Goal: Task Accomplishment & Management: Manage account settings

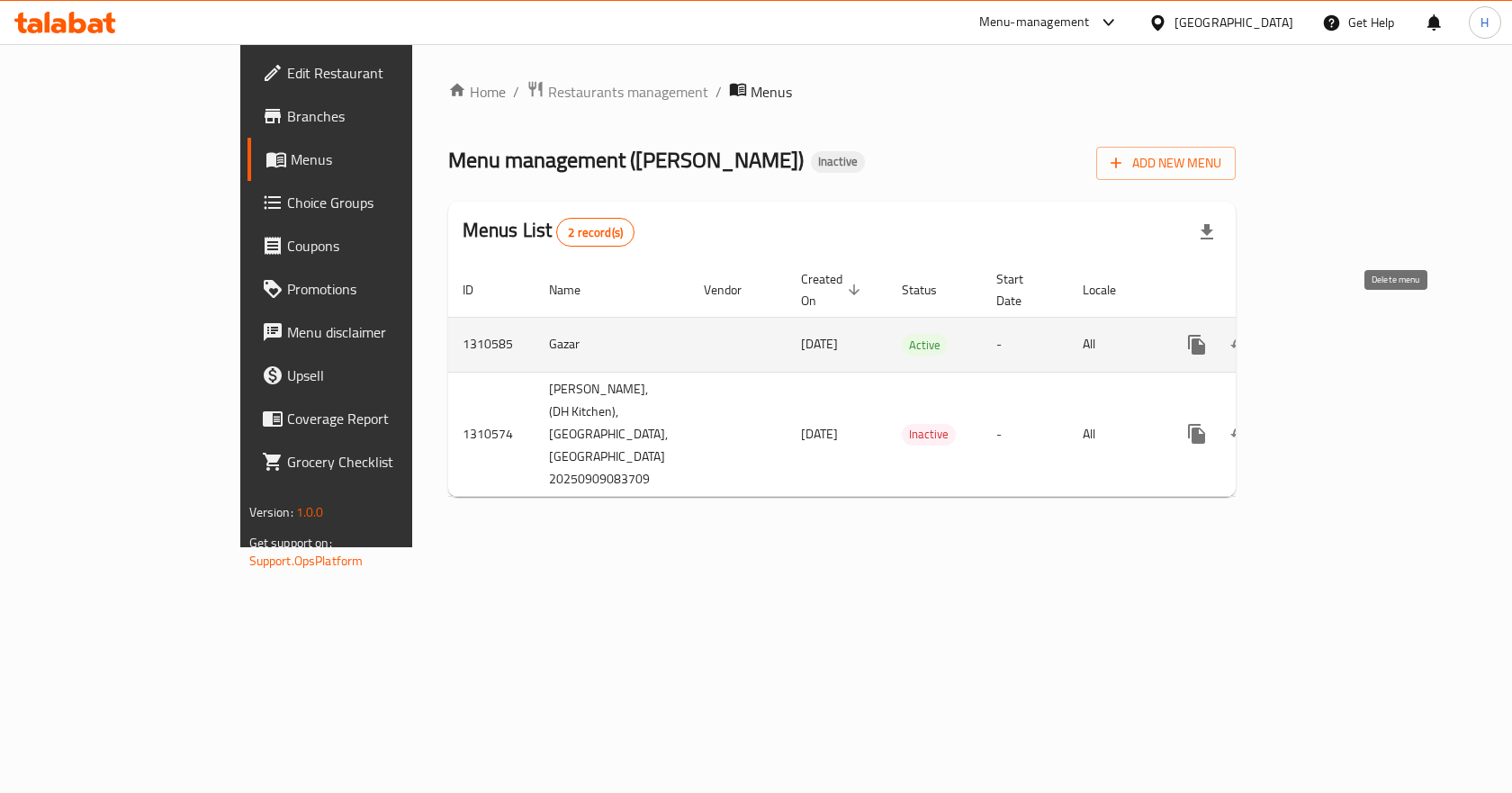
click at [1290, 337] on icon "enhanced table" at bounding box center [1283, 345] width 13 height 16
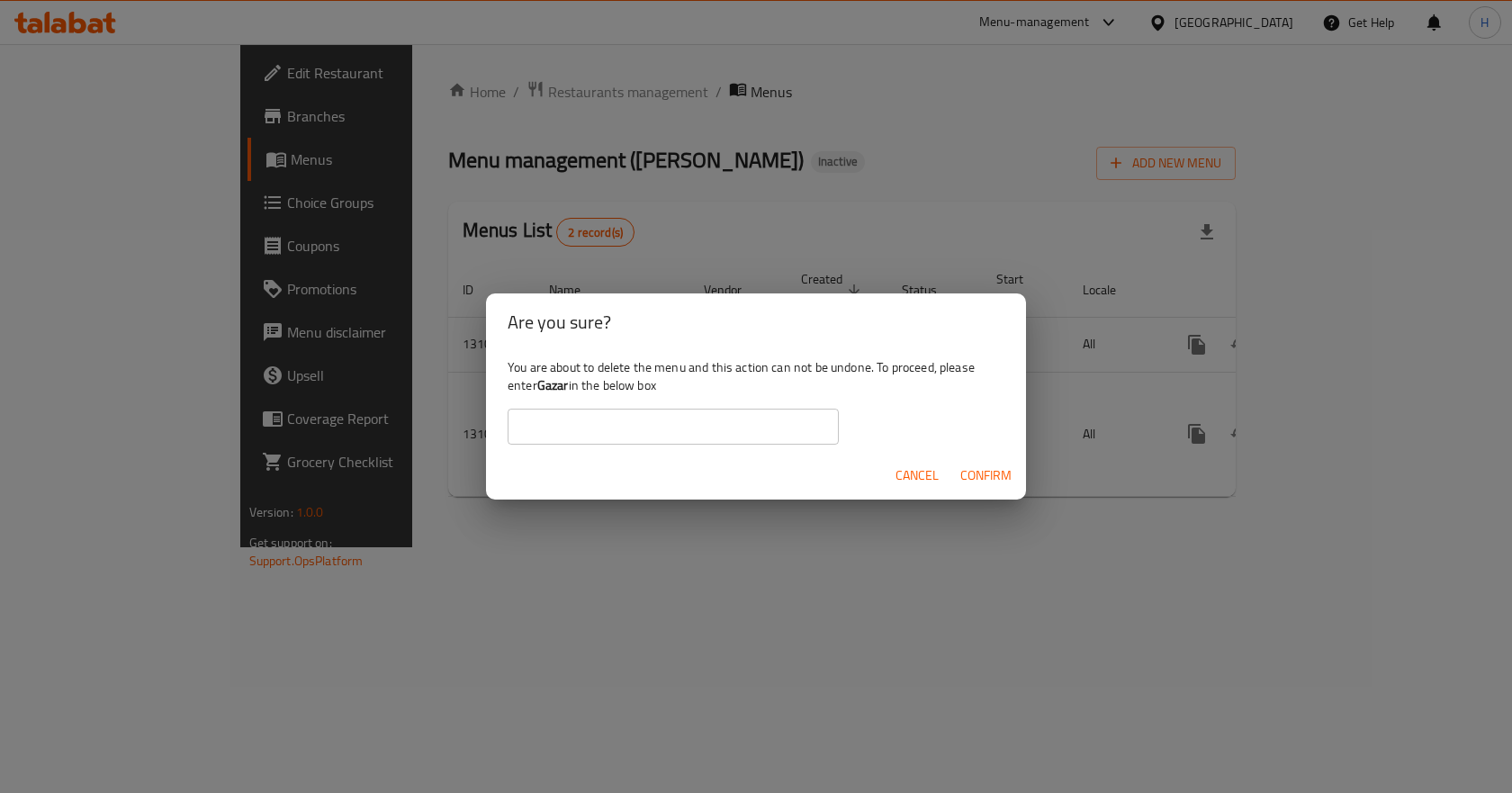
click at [766, 420] on input "text" at bounding box center [673, 427] width 331 height 36
type input "Gazar"
click at [964, 481] on span "Confirm" at bounding box center [986, 475] width 51 height 23
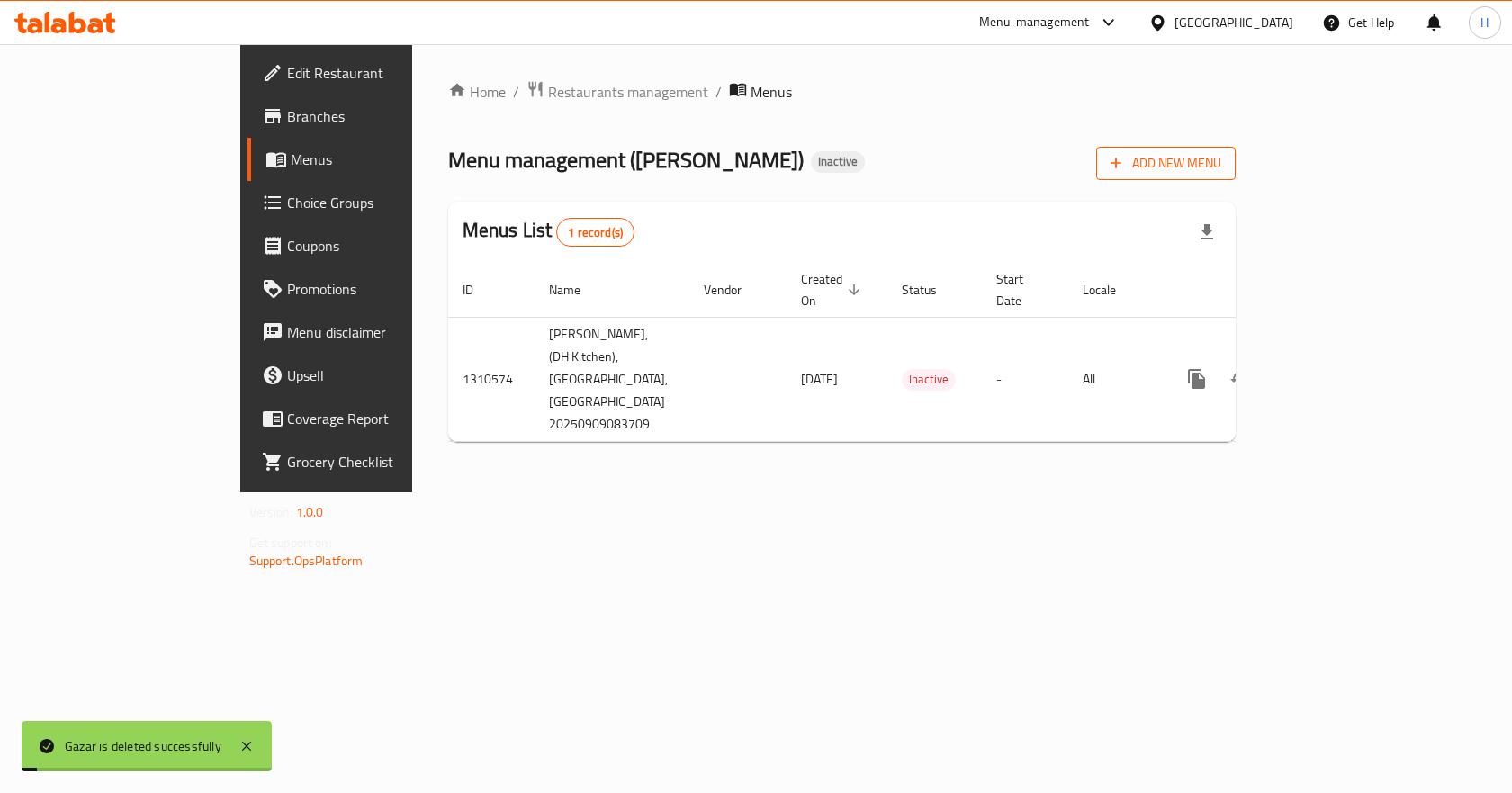
click at [1236, 178] on button "Add New Menu" at bounding box center [1166, 164] width 140 height 34
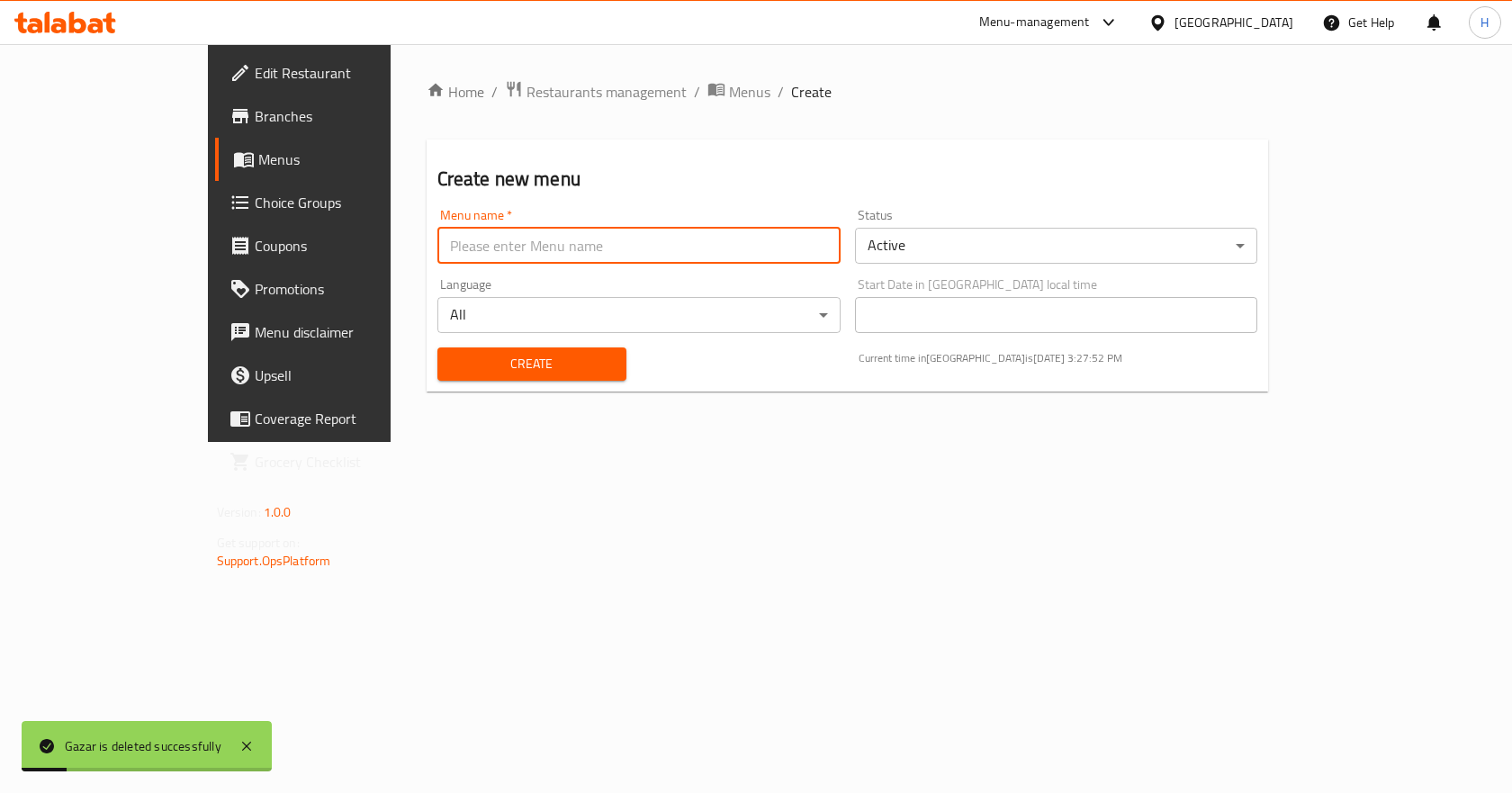
click at [438, 249] on input "text" at bounding box center [639, 246] width 403 height 36
type input "Gazar"
click at [452, 359] on span "Create" at bounding box center [532, 364] width 160 height 23
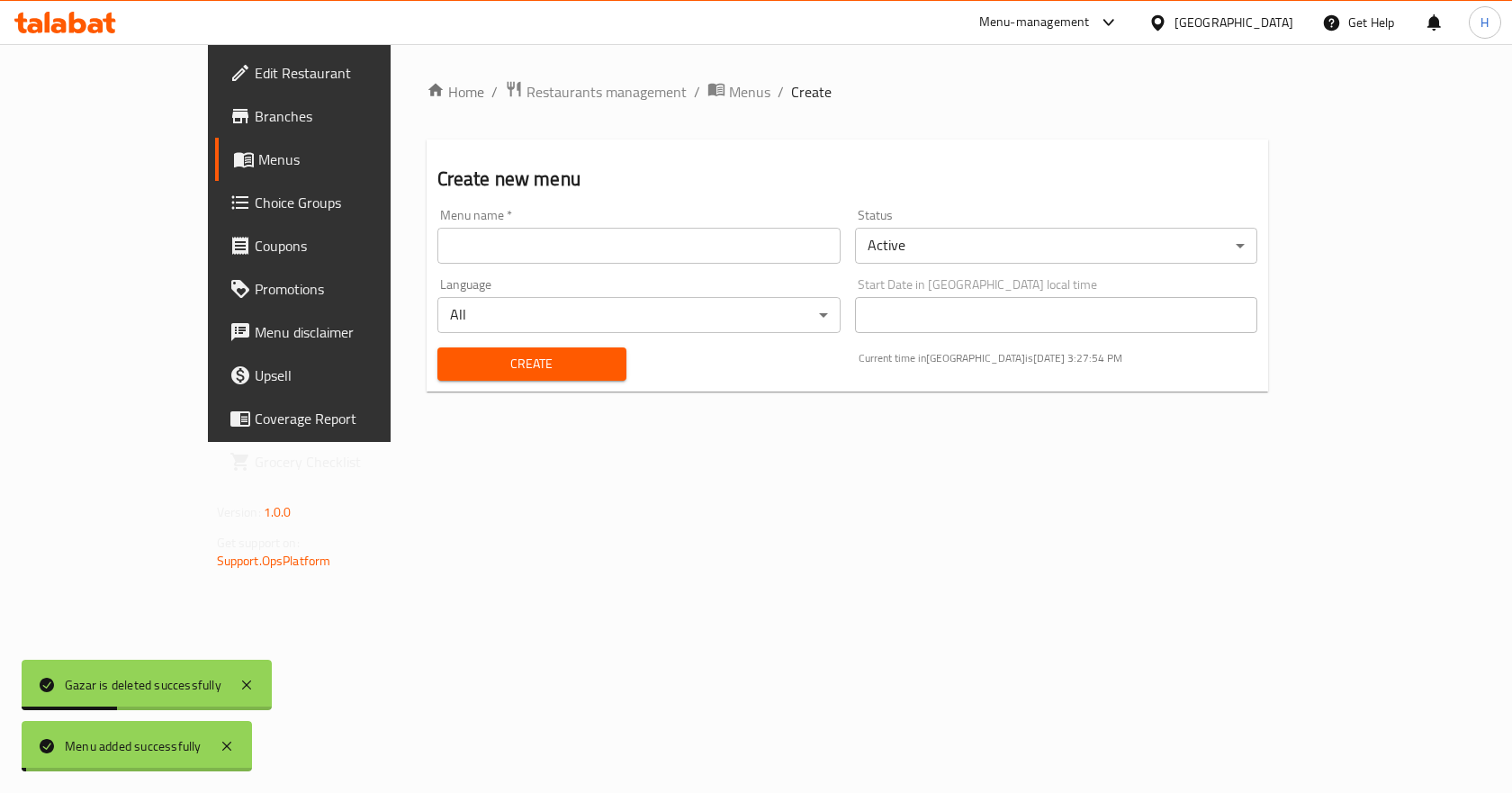
click at [729, 91] on span "Menus" at bounding box center [750, 92] width 42 height 22
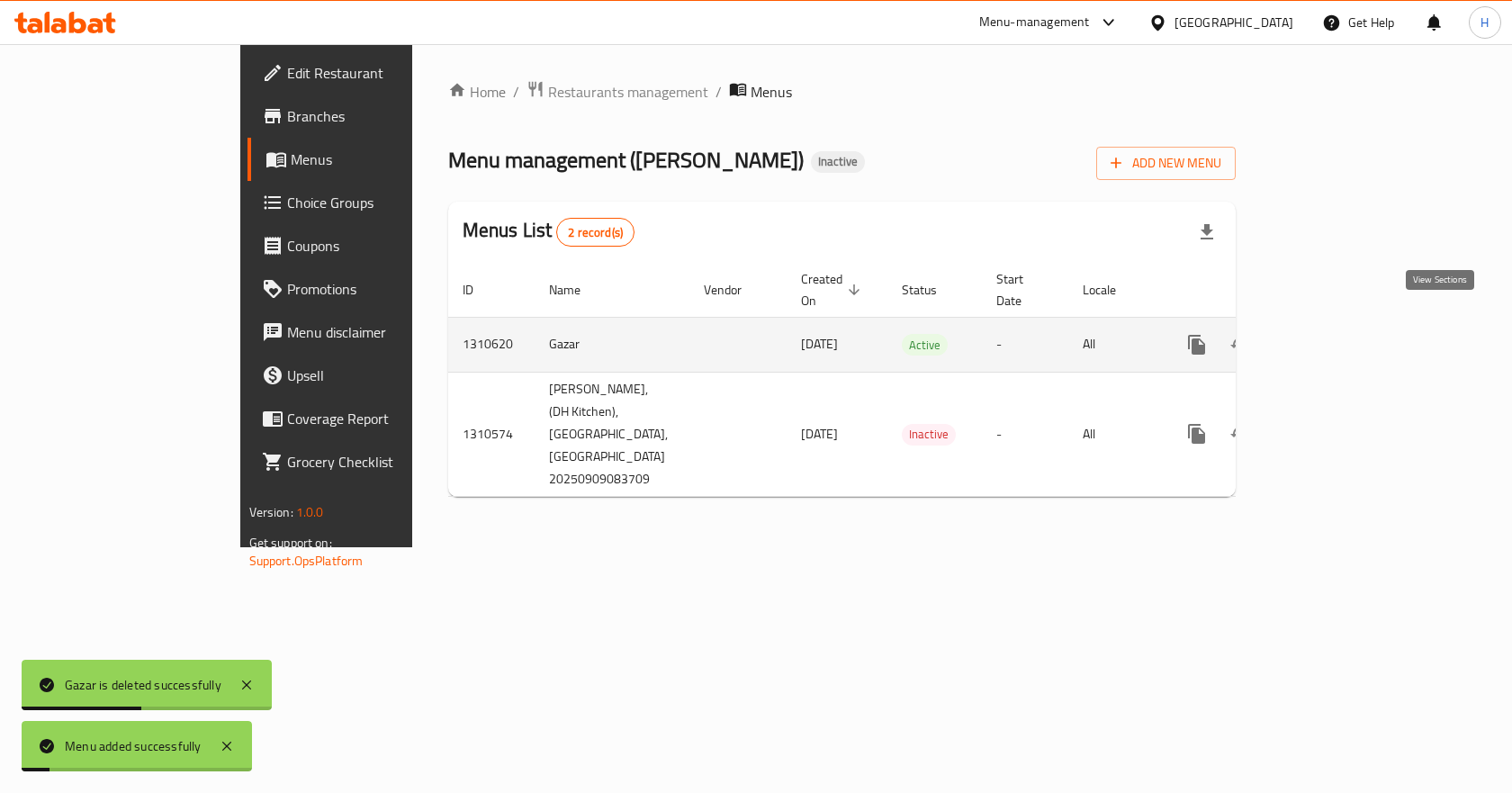
click at [1338, 334] on icon "enhanced table" at bounding box center [1327, 345] width 22 height 22
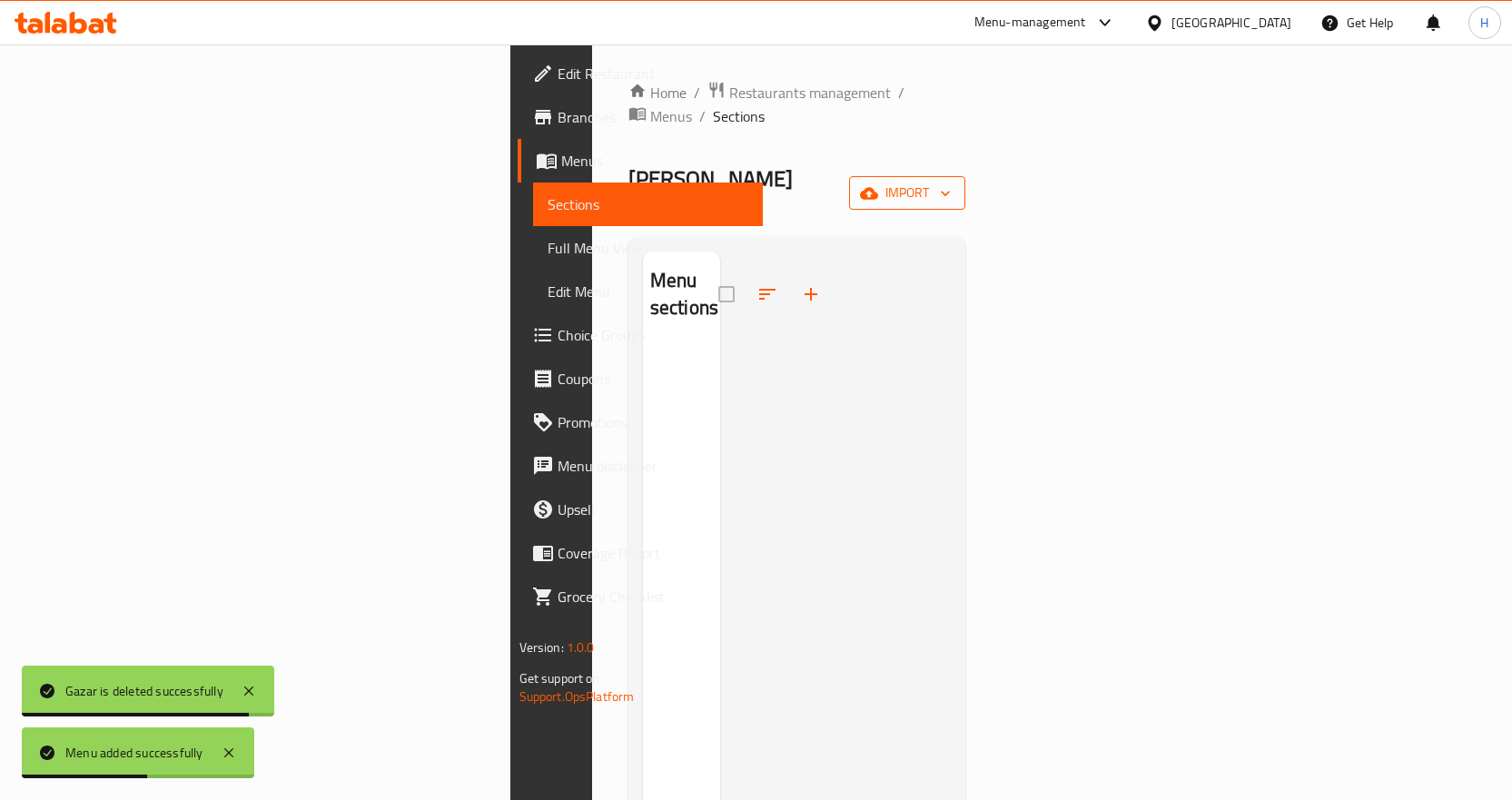
click at [951, 181] on span "import" at bounding box center [907, 192] width 87 height 23
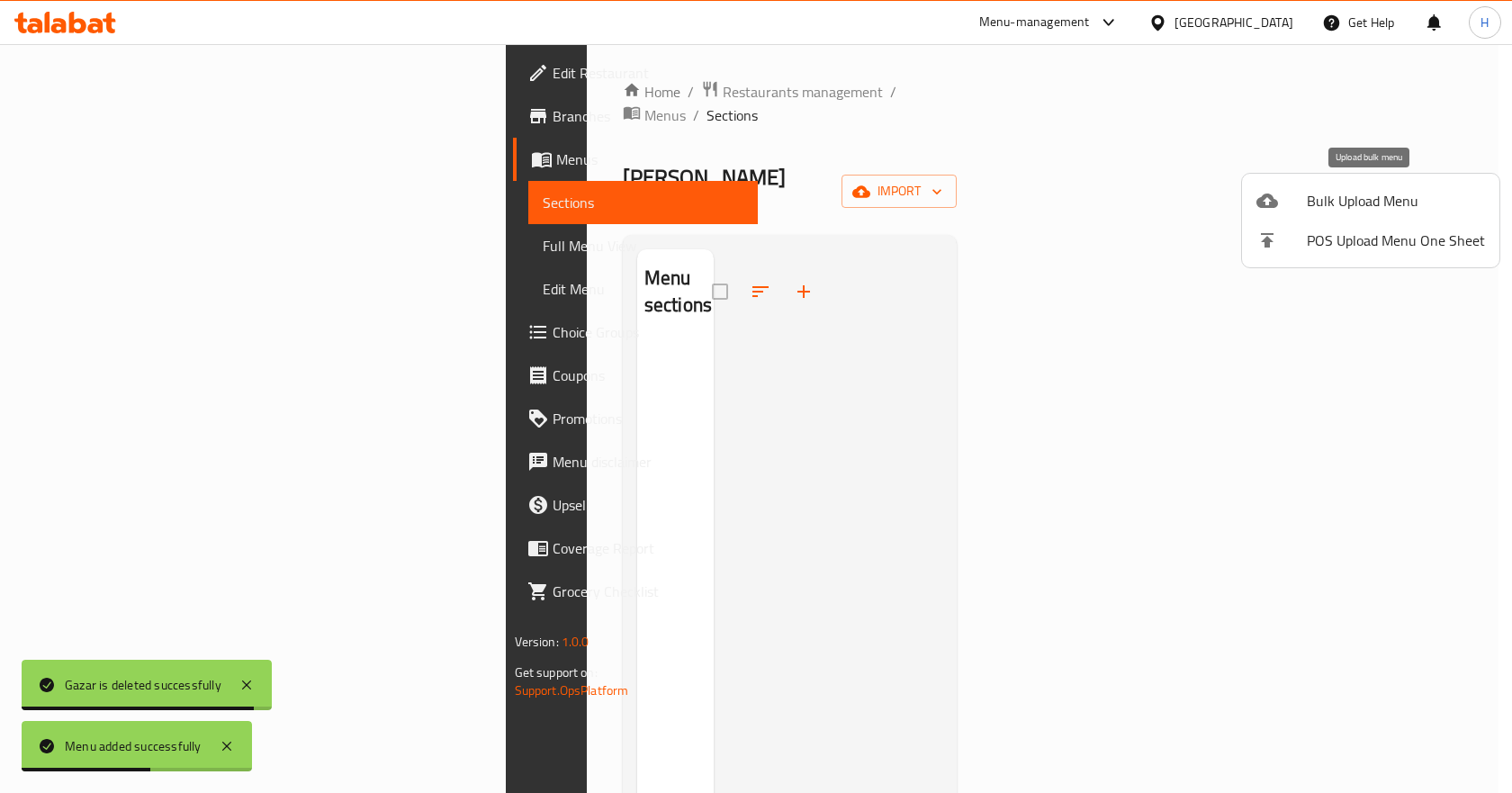
click at [1415, 192] on span "Bulk Upload Menu" at bounding box center [1396, 201] width 178 height 22
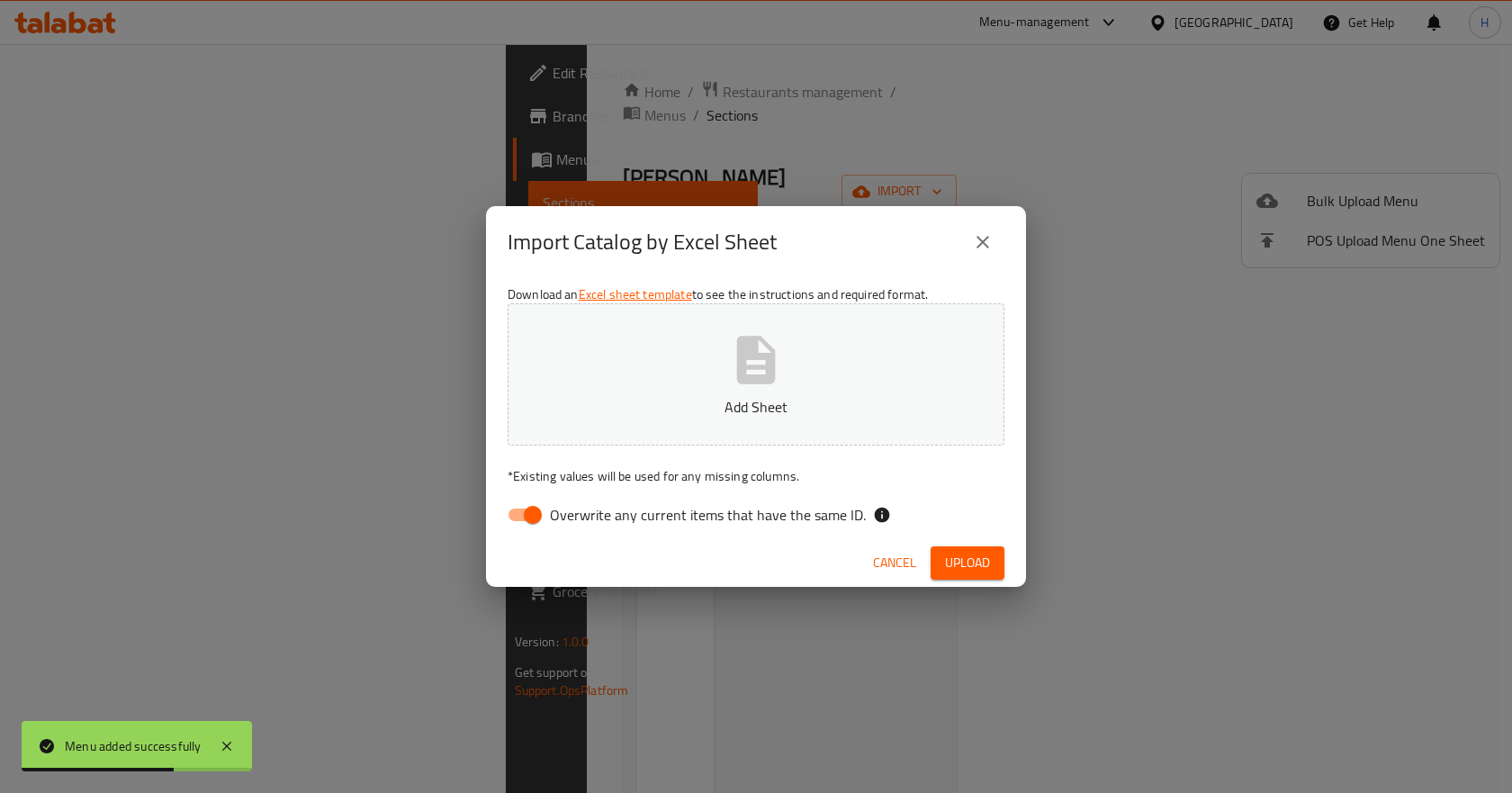
click at [526, 505] on input "Overwrite any current items that have the same ID." at bounding box center [532, 515] width 103 height 35
checkbox input "false"
click at [647, 402] on p "Add Sheet" at bounding box center [756, 407] width 441 height 22
click at [995, 574] on button "Upload" at bounding box center [967, 563] width 74 height 34
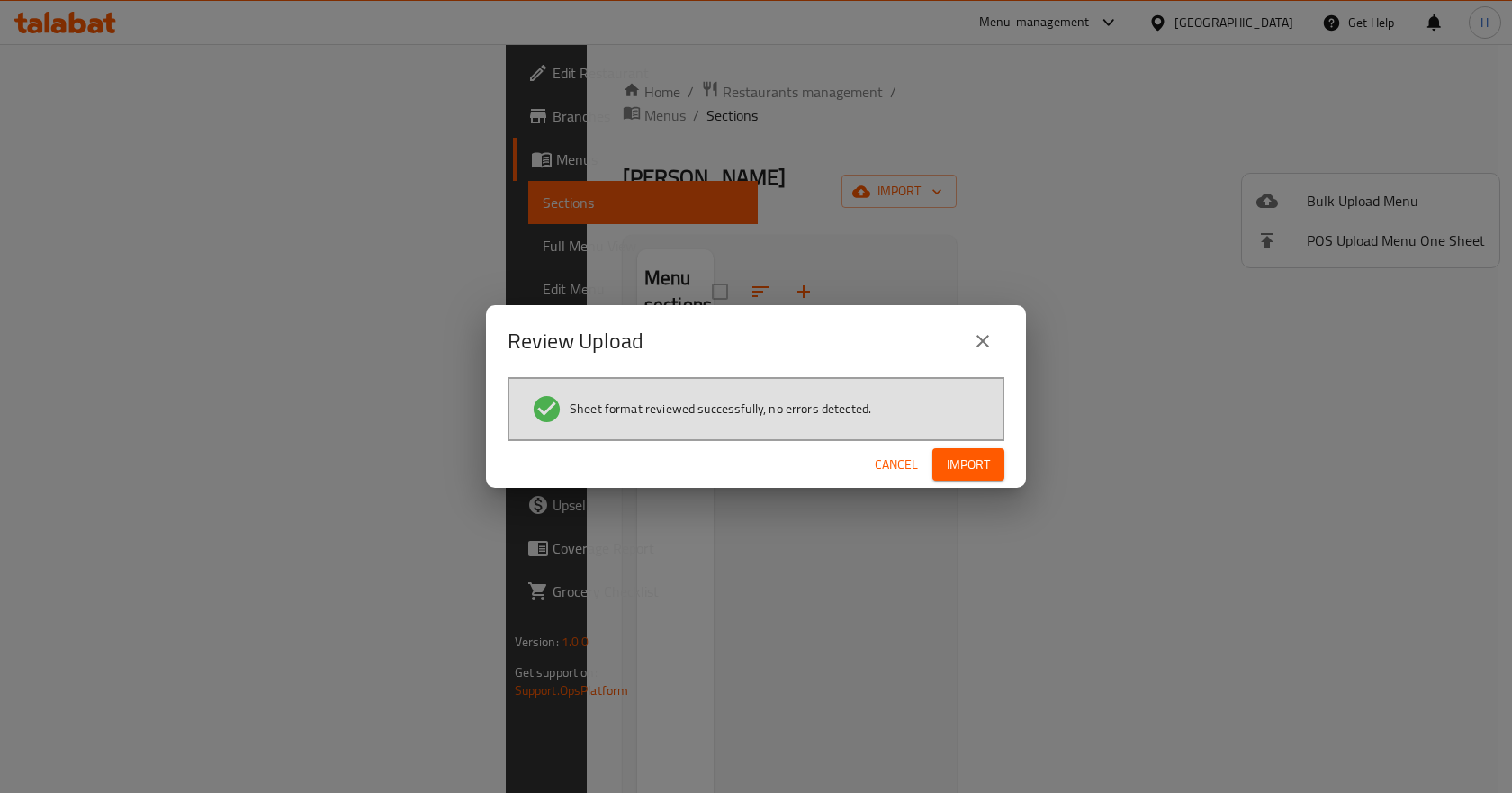
click at [982, 487] on div "Cancel Import" at bounding box center [756, 465] width 540 height 48
click at [981, 467] on span "Import" at bounding box center [969, 465] width 44 height 23
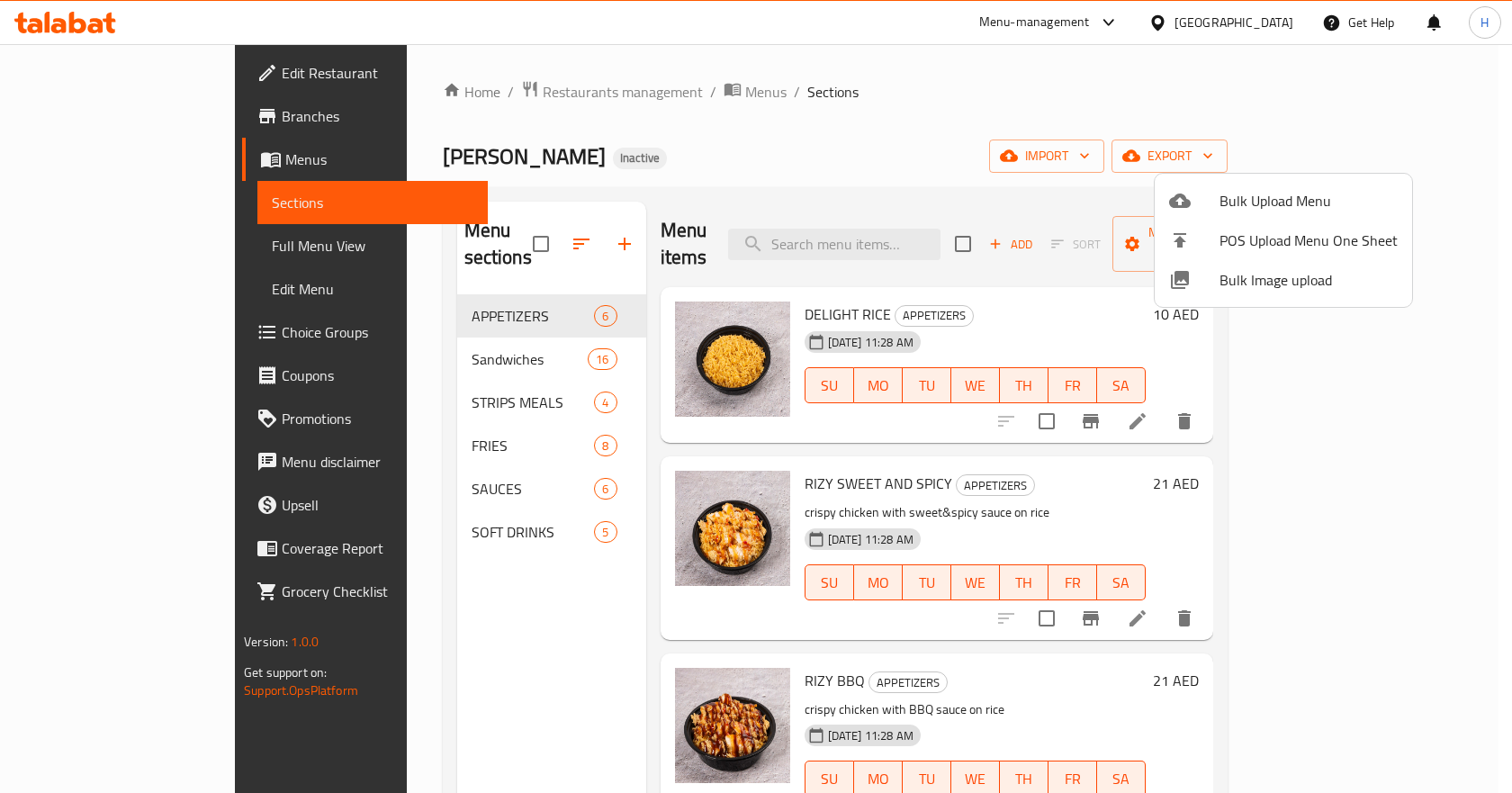
click at [176, 226] on div at bounding box center [756, 396] width 1512 height 793
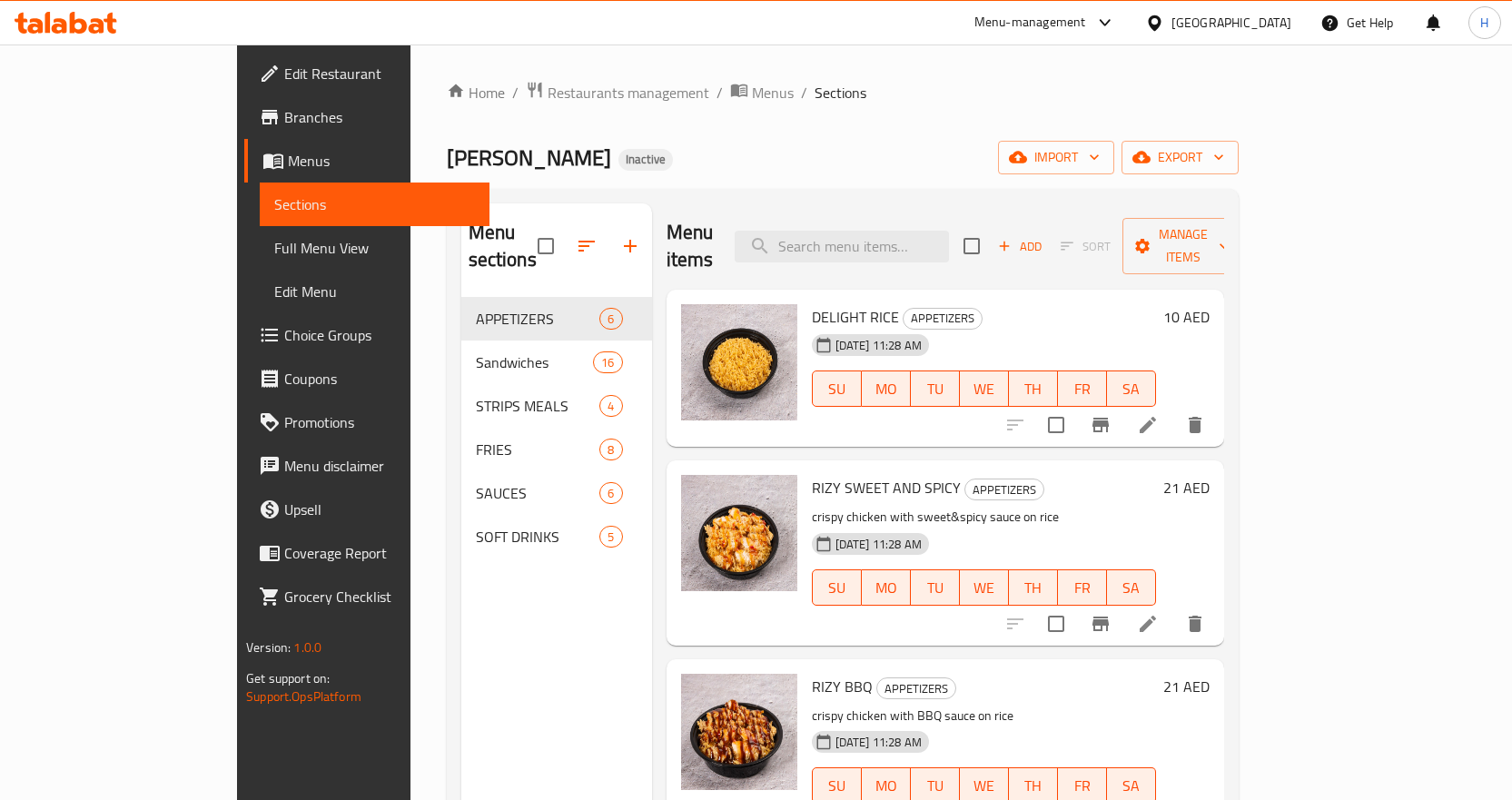
click at [274, 254] on span "Full Menu View" at bounding box center [374, 248] width 201 height 22
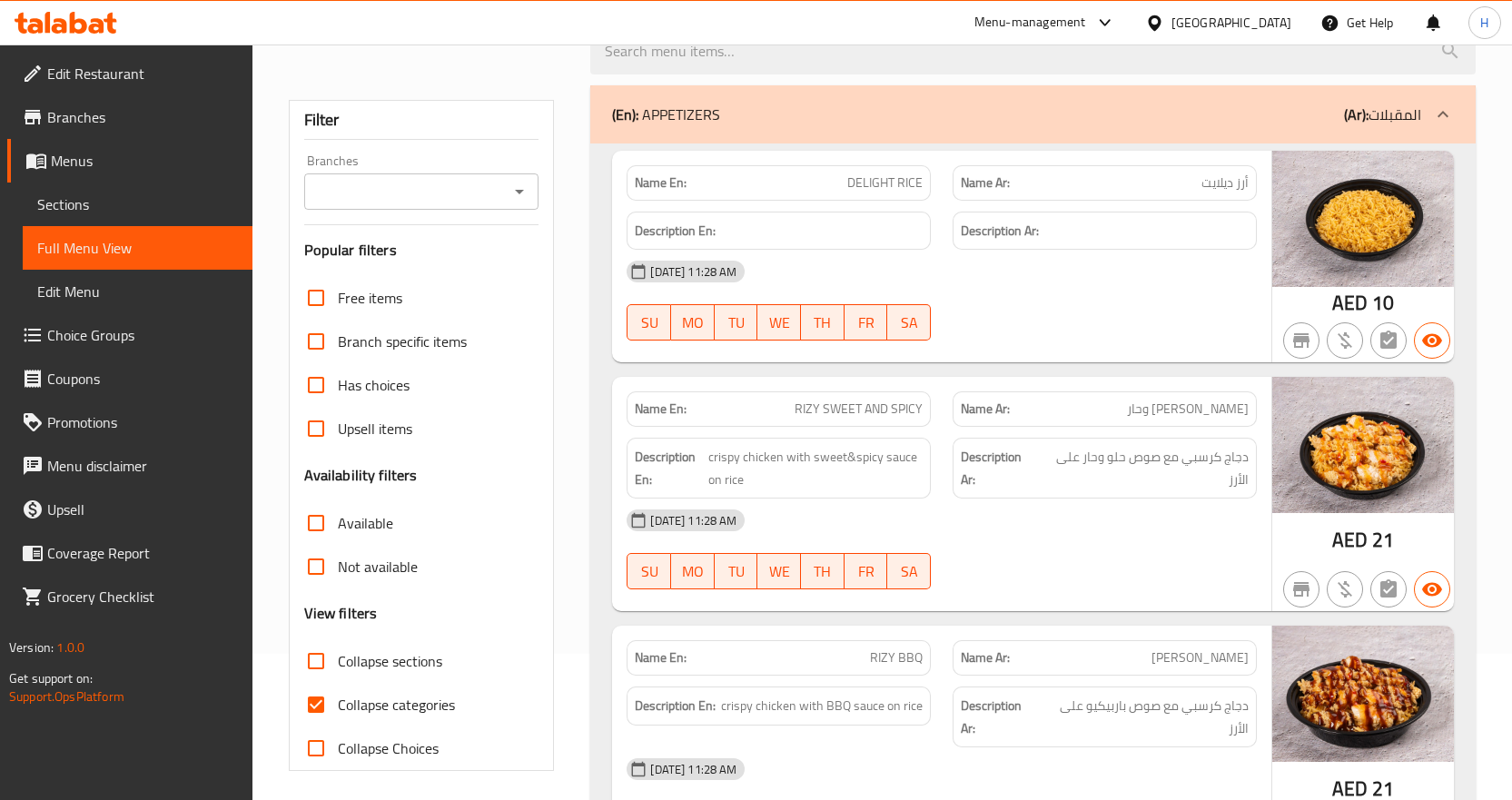
scroll to position [272, 0]
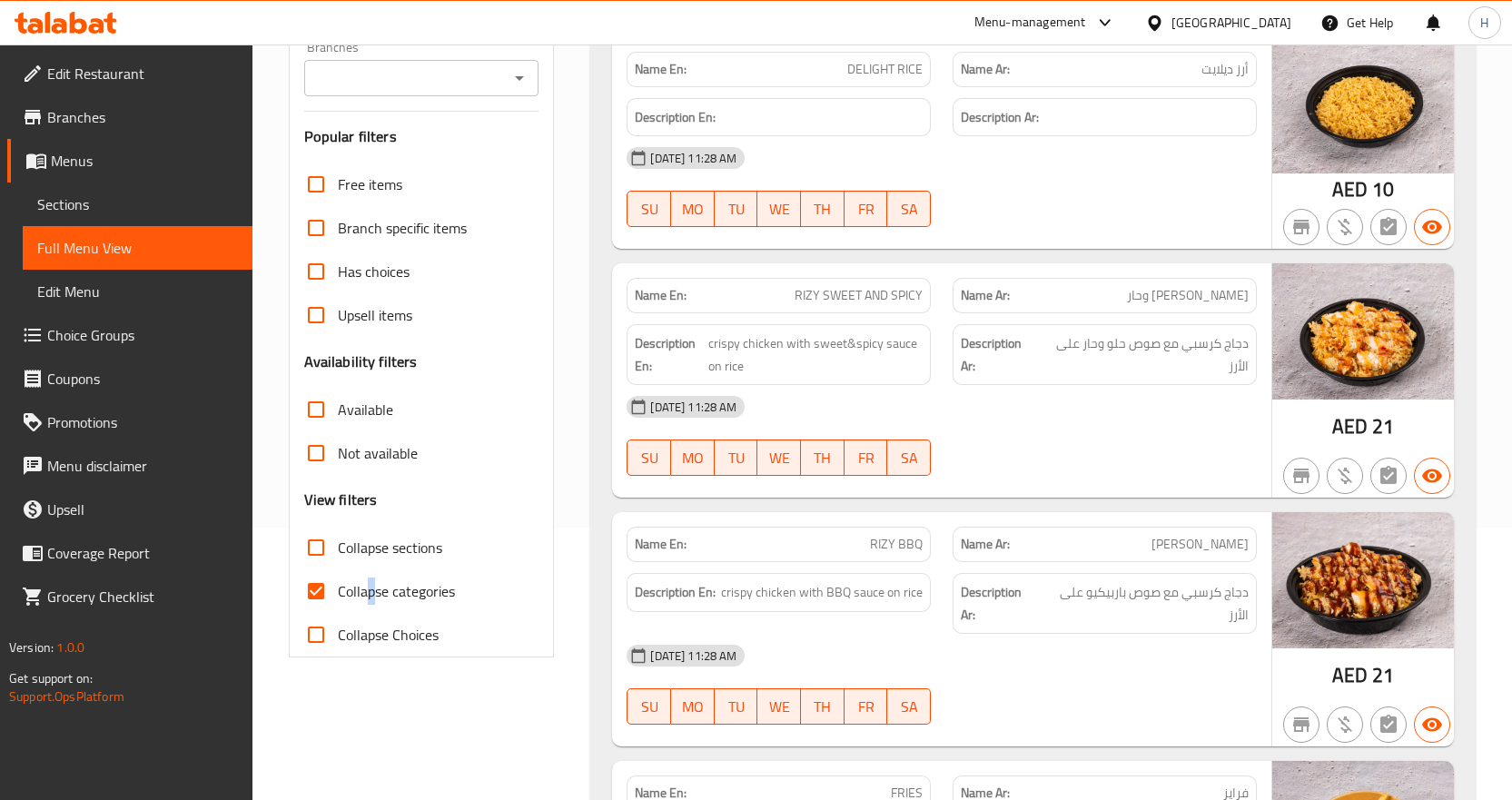
click at [370, 580] on span "Collapse categories" at bounding box center [397, 591] width 117 height 22
click at [451, 596] on span "Collapse categories" at bounding box center [397, 591] width 117 height 22
click at [338, 596] on input "Collapse categories" at bounding box center [316, 591] width 44 height 44
checkbox input "false"
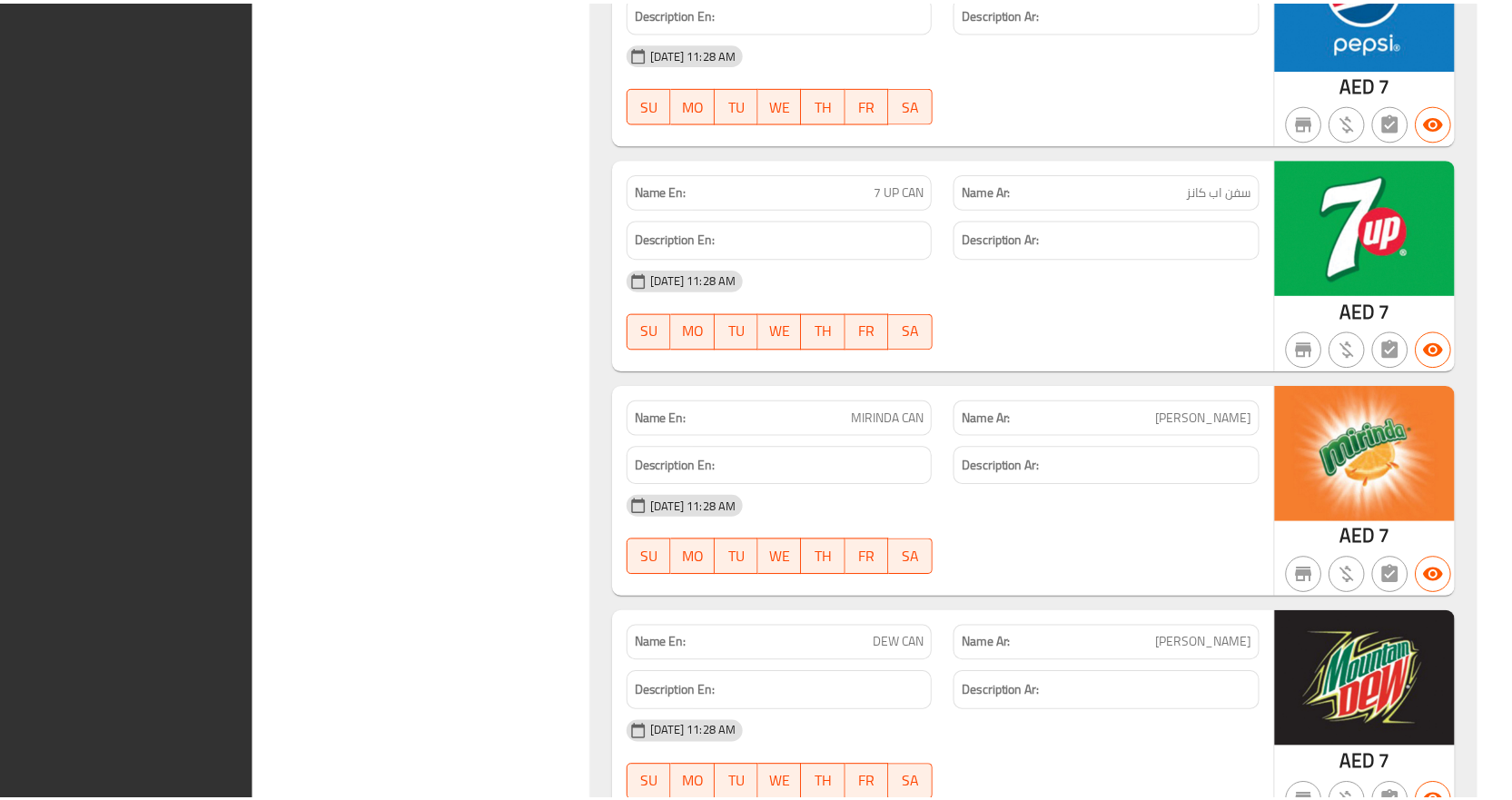
scroll to position [11419, 0]
